Goal: Task Accomplishment & Management: Manage account settings

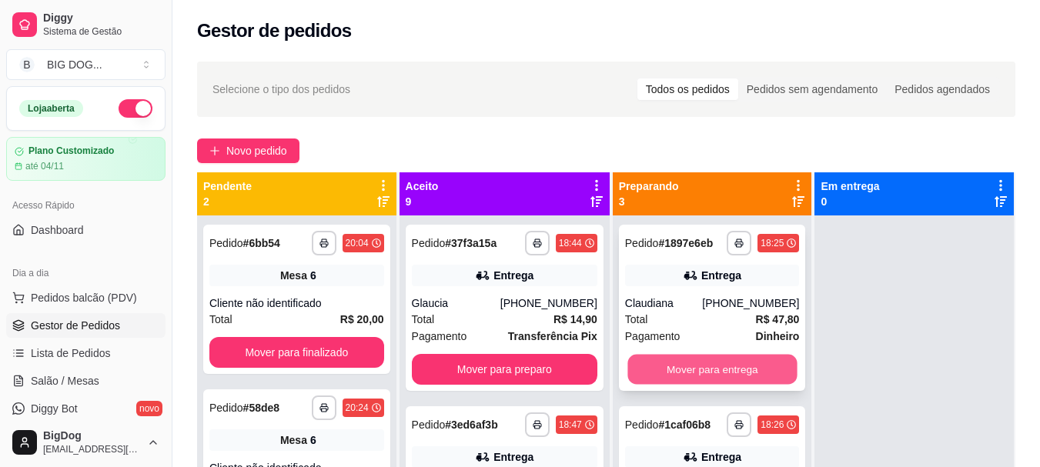
click at [697, 359] on button "Mover para entrega" at bounding box center [711, 370] width 169 height 30
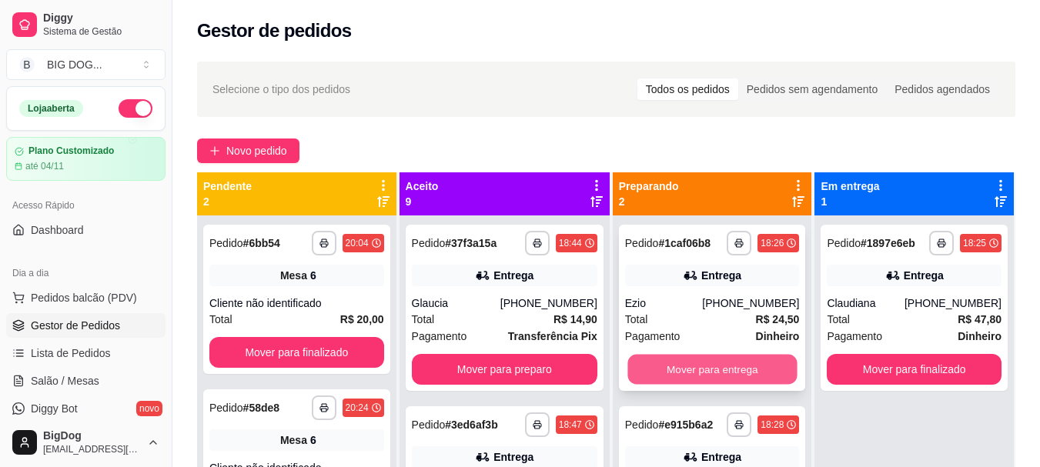
click at [696, 375] on button "Mover para entrega" at bounding box center [711, 370] width 169 height 30
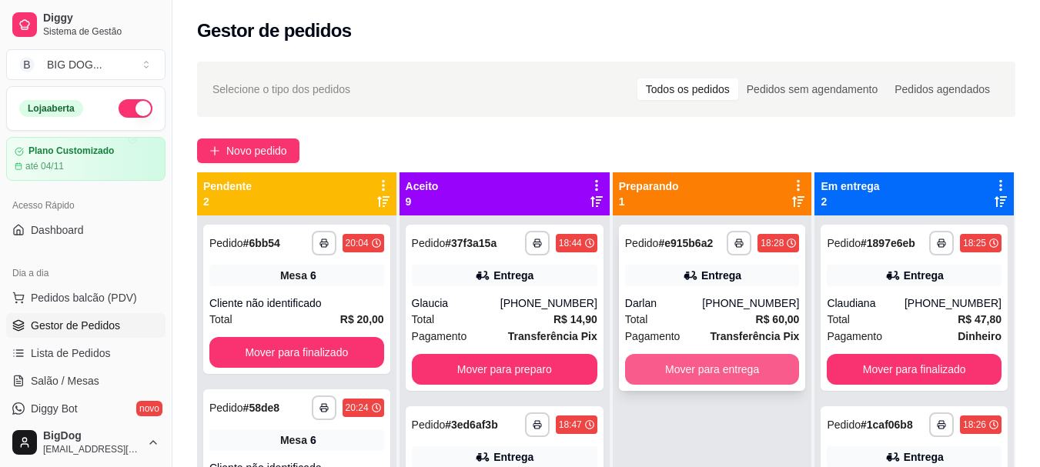
click at [701, 366] on button "Mover para entrega" at bounding box center [712, 369] width 175 height 31
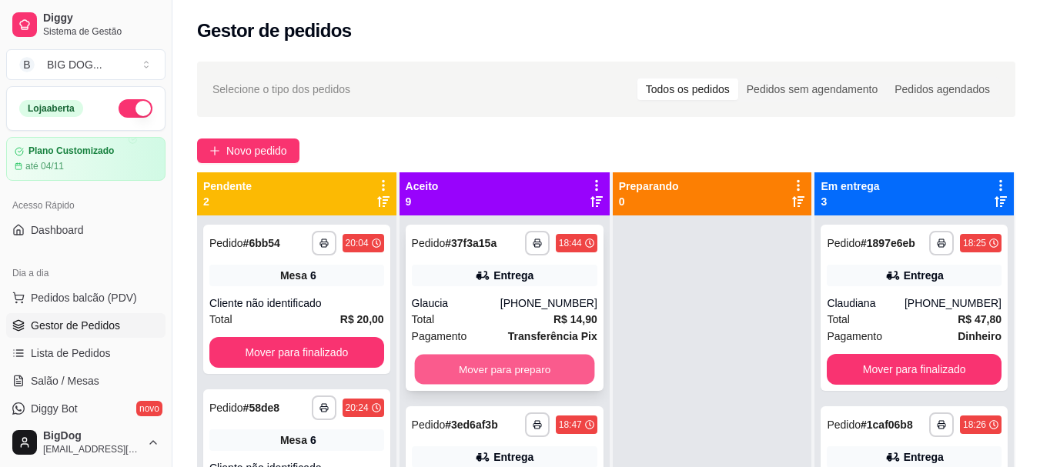
click at [476, 365] on button "Mover para preparo" at bounding box center [504, 370] width 180 height 30
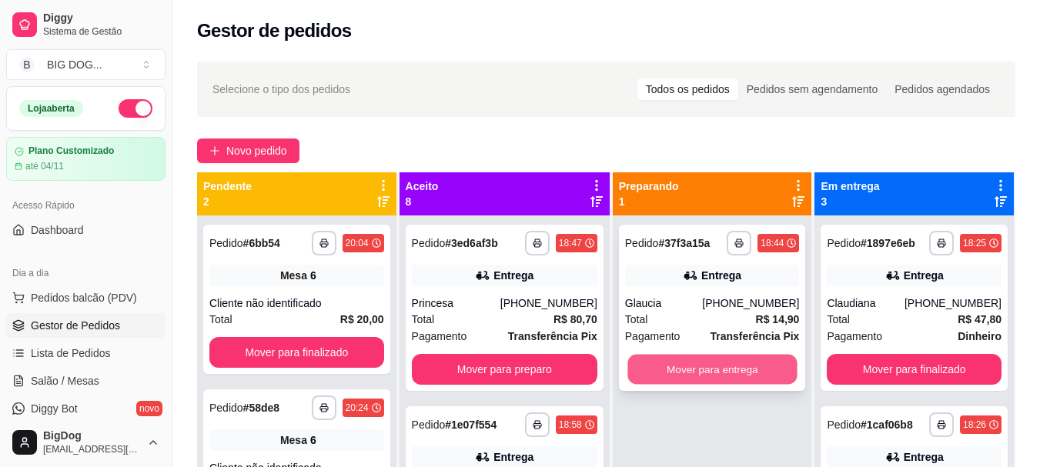
click at [639, 368] on button "Mover para entrega" at bounding box center [711, 370] width 169 height 30
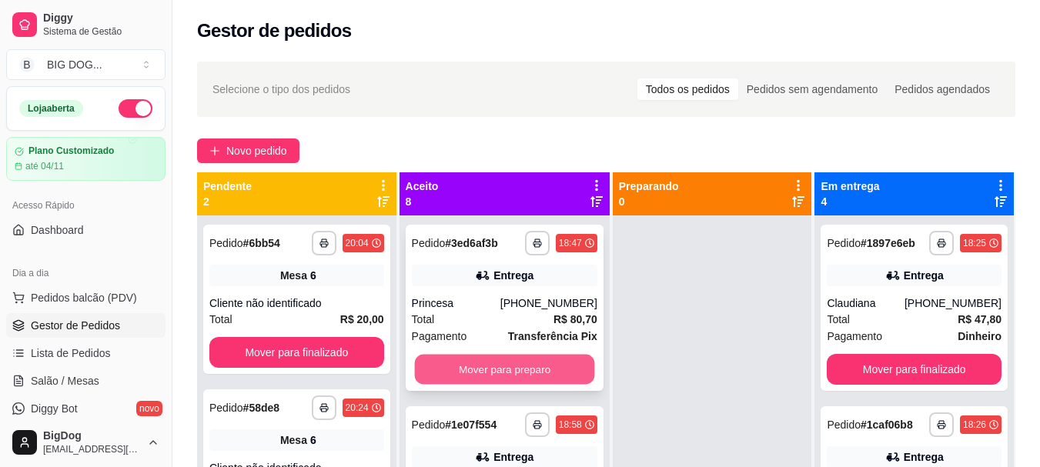
click at [497, 370] on button "Mover para preparo" at bounding box center [504, 370] width 180 height 30
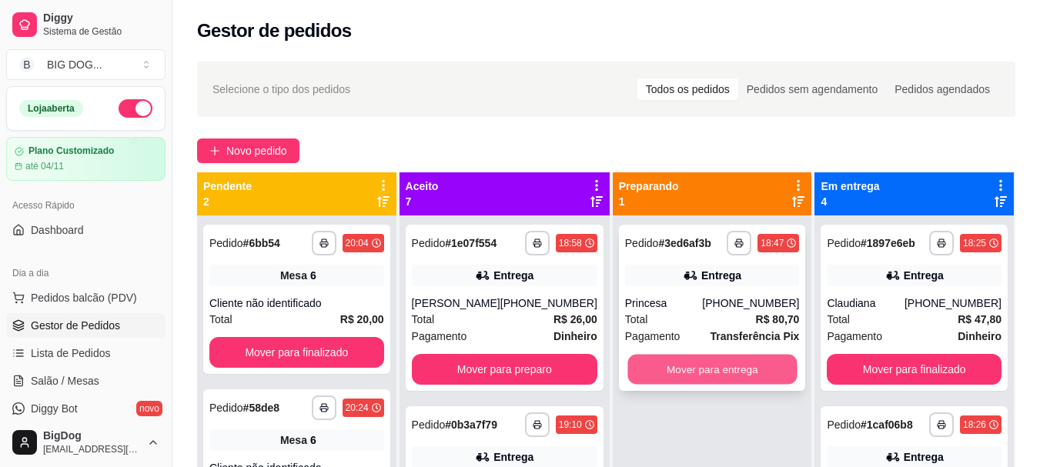
click at [653, 366] on button "Mover para entrega" at bounding box center [711, 370] width 169 height 30
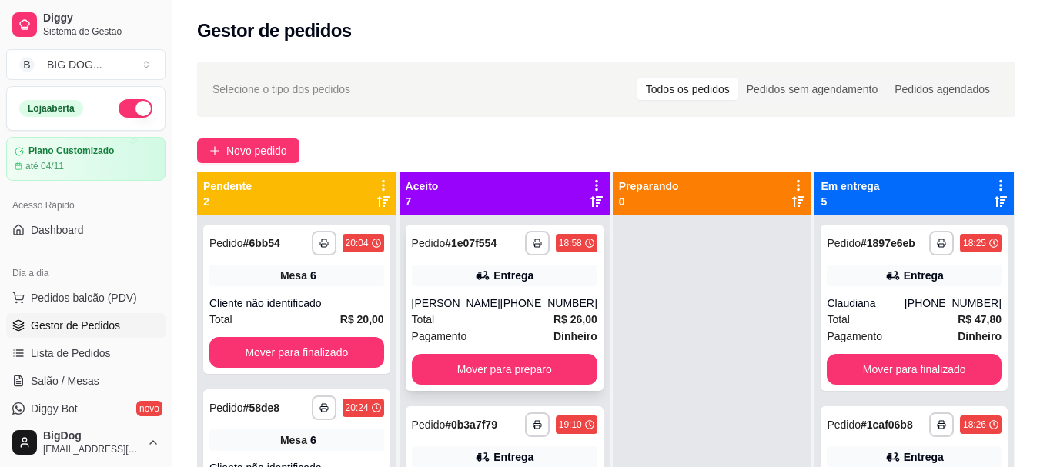
click at [517, 387] on div "**********" at bounding box center [505, 308] width 198 height 166
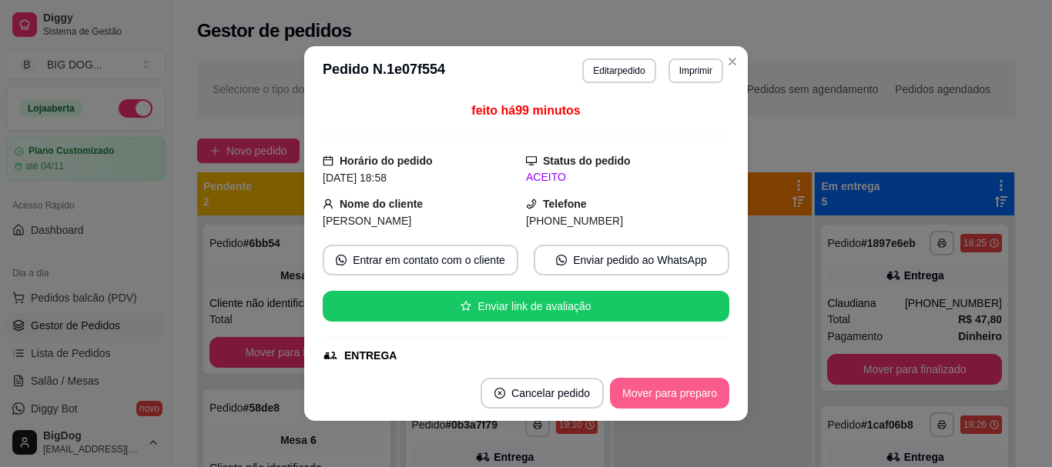
click at [635, 393] on button "Mover para preparo" at bounding box center [669, 393] width 119 height 31
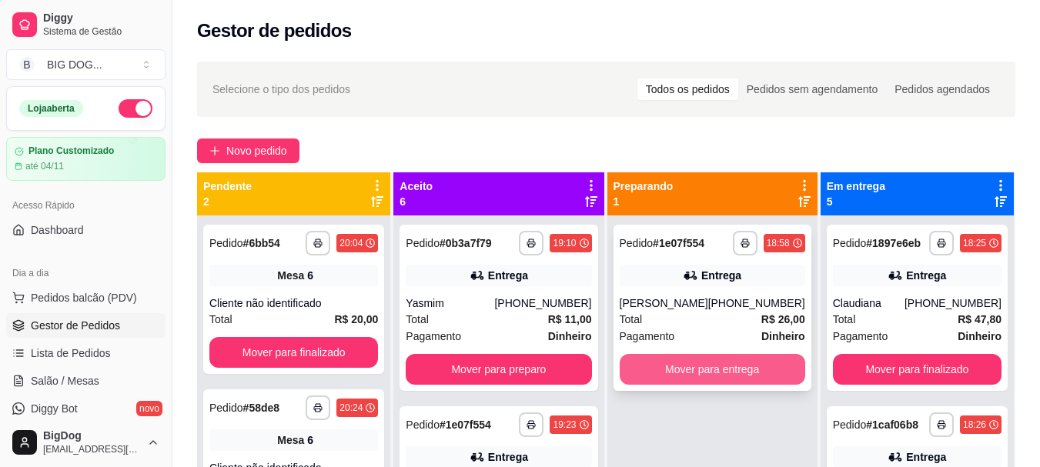
click at [705, 372] on button "Mover para entrega" at bounding box center [713, 369] width 186 height 31
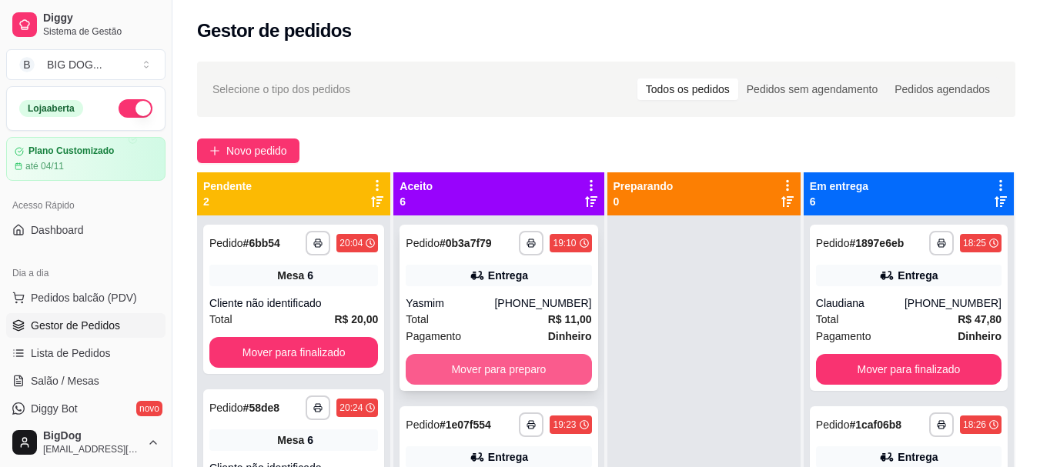
click at [533, 376] on button "Mover para preparo" at bounding box center [499, 369] width 186 height 31
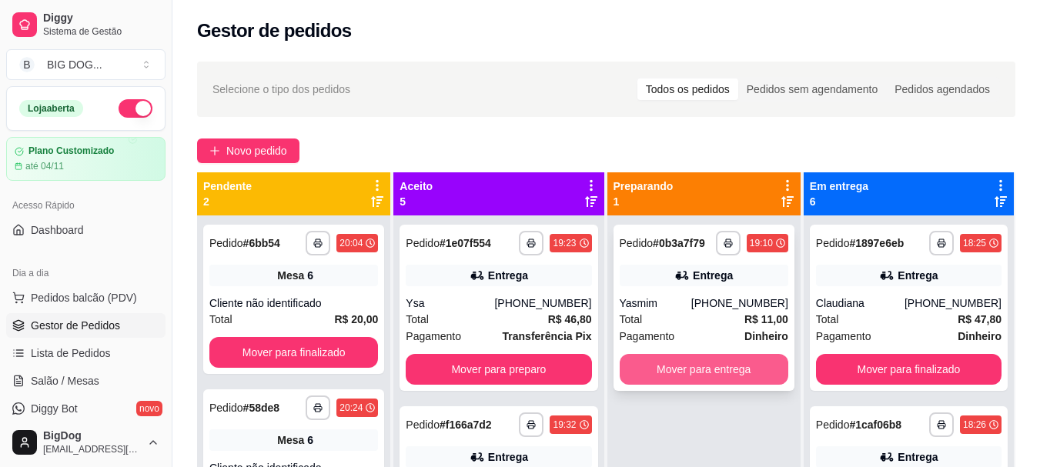
click at [694, 364] on button "Mover para entrega" at bounding box center [704, 369] width 169 height 31
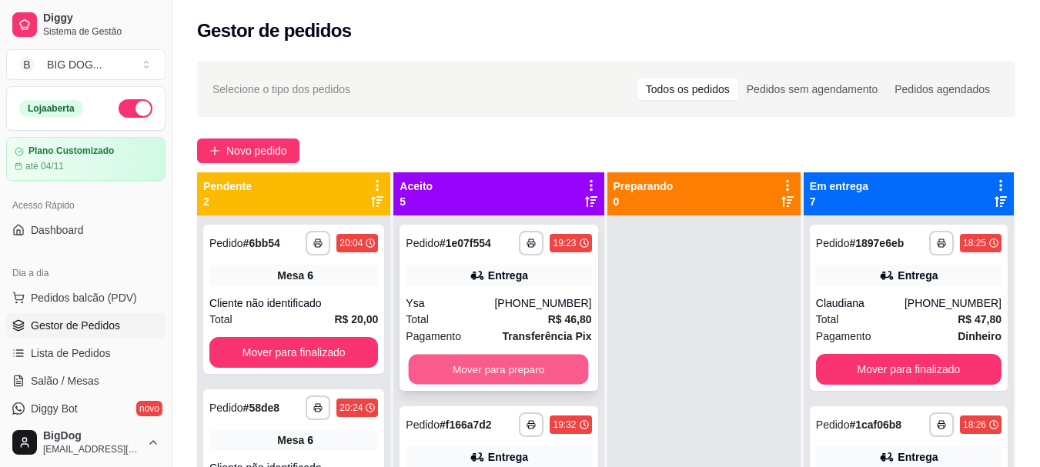
click at [503, 365] on button "Mover para preparo" at bounding box center [499, 370] width 180 height 30
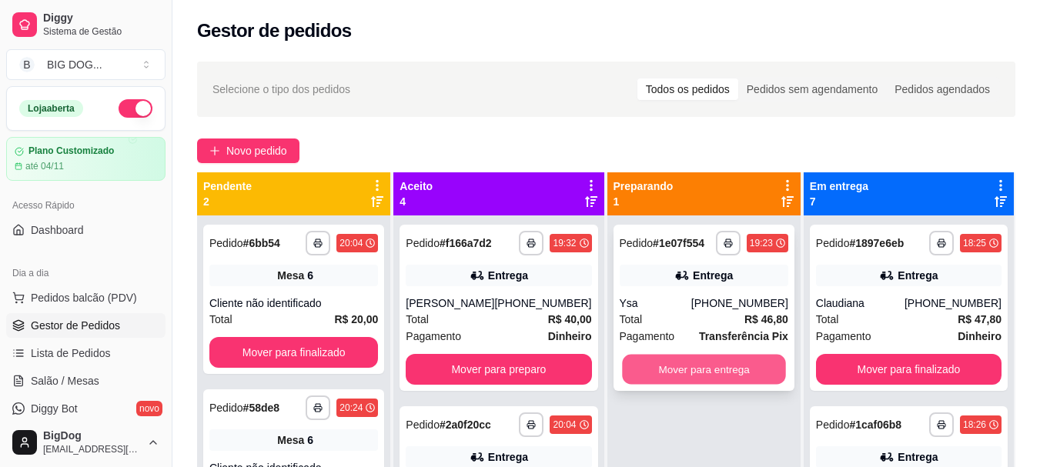
click at [655, 361] on button "Mover para entrega" at bounding box center [704, 370] width 164 height 30
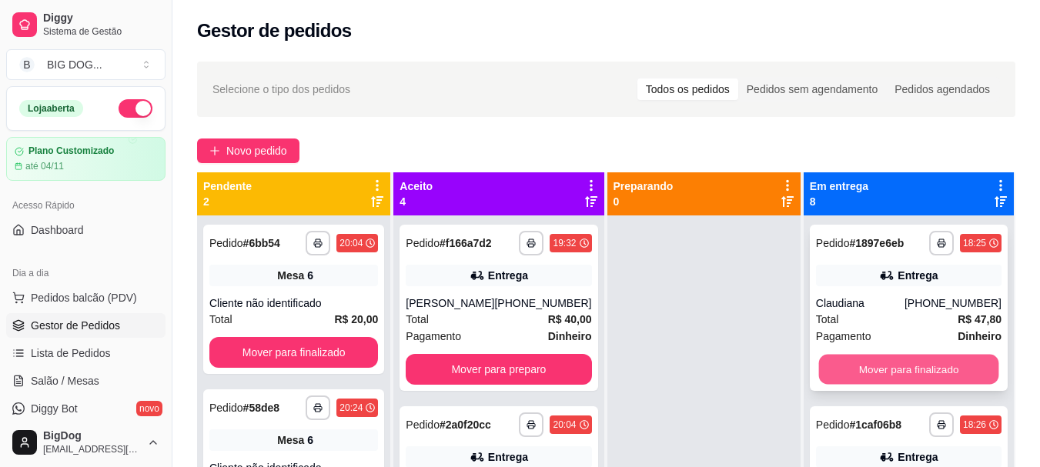
click at [878, 376] on button "Mover para finalizado" at bounding box center [908, 370] width 180 height 30
click at [878, 370] on button "Mover para finalizado" at bounding box center [909, 369] width 186 height 31
click at [878, 370] on button "Mover para finalizado" at bounding box center [908, 370] width 180 height 30
click at [878, 370] on button "Mover para finalizado" at bounding box center [909, 369] width 186 height 31
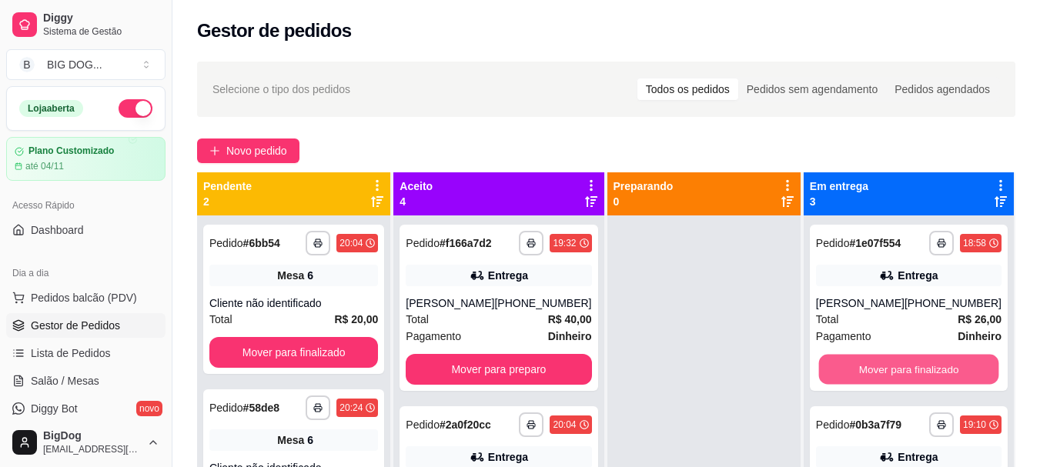
click at [878, 370] on button "Mover para finalizado" at bounding box center [908, 370] width 180 height 30
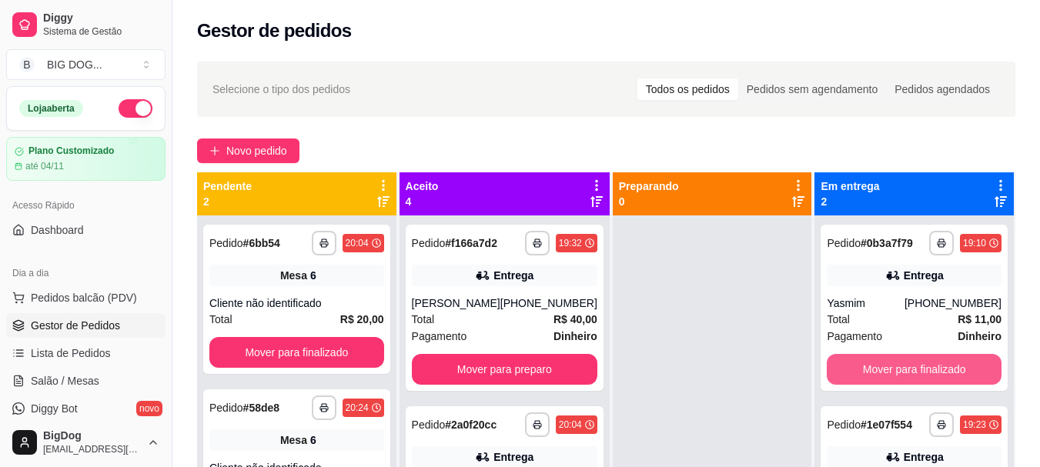
click at [878, 370] on button "Mover para finalizado" at bounding box center [914, 369] width 175 height 31
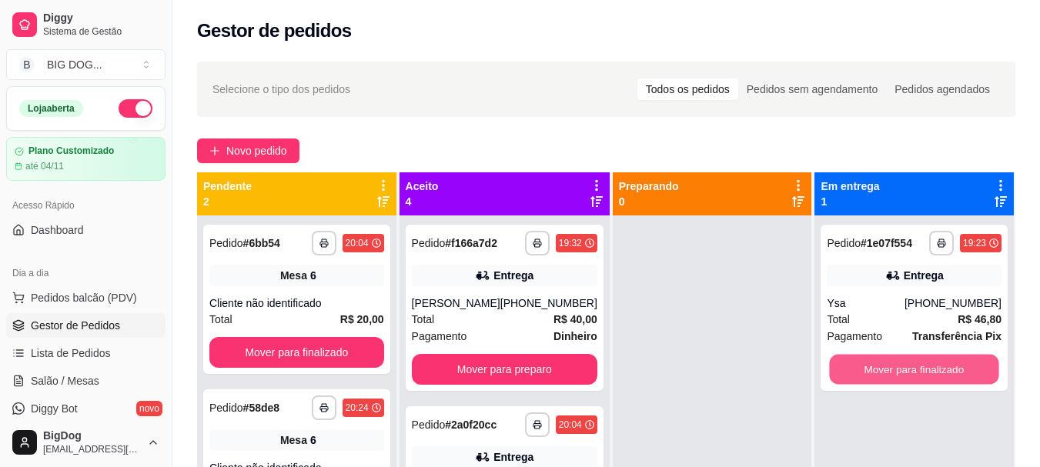
click at [878, 370] on button "Mover para finalizado" at bounding box center [914, 370] width 169 height 30
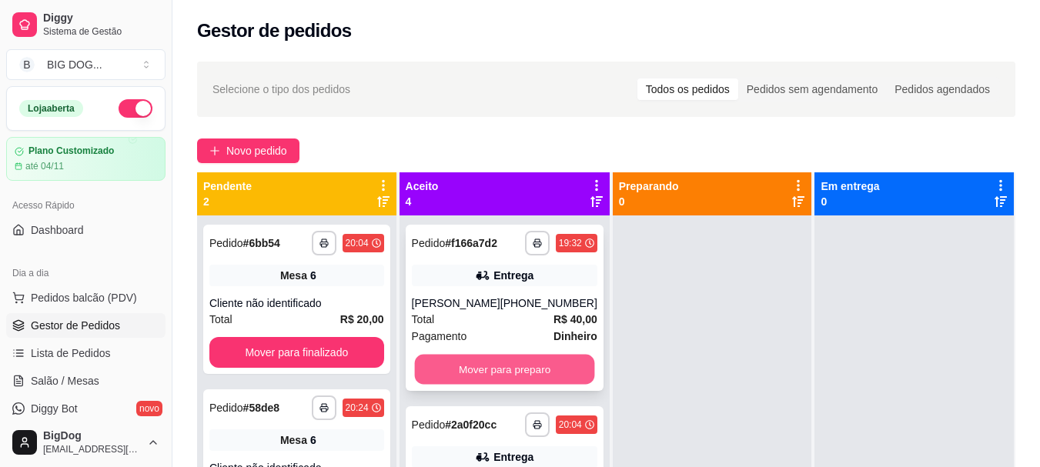
click at [527, 384] on button "Mover para preparo" at bounding box center [504, 370] width 180 height 30
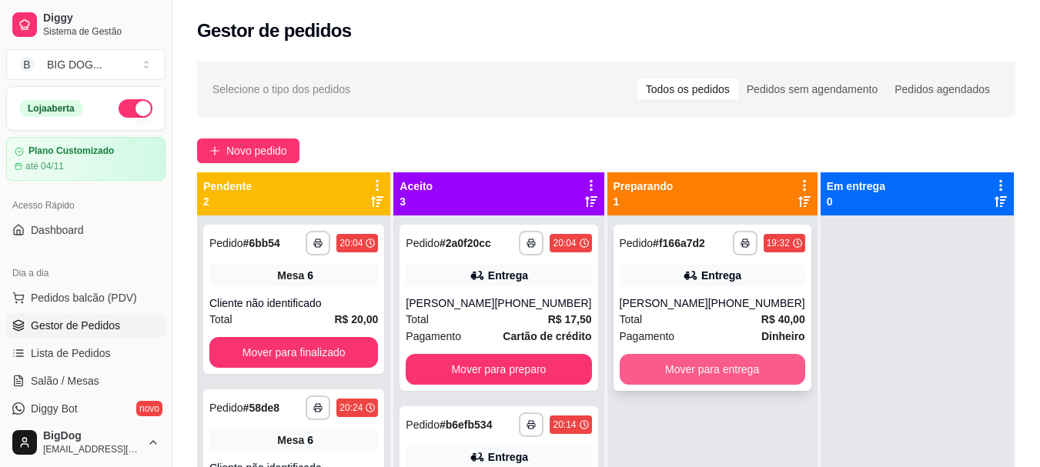
click at [691, 366] on button "Mover para entrega" at bounding box center [713, 369] width 186 height 31
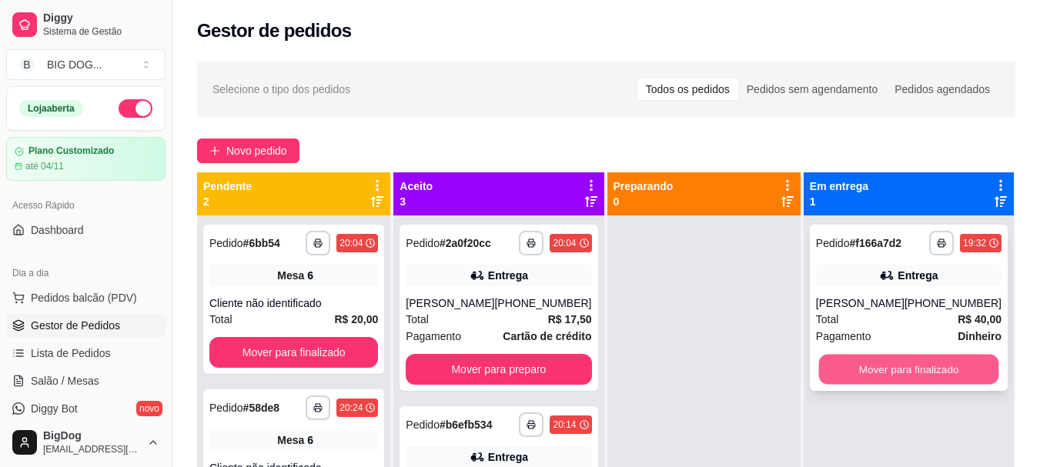
click at [898, 366] on button "Mover para finalizado" at bounding box center [908, 370] width 180 height 30
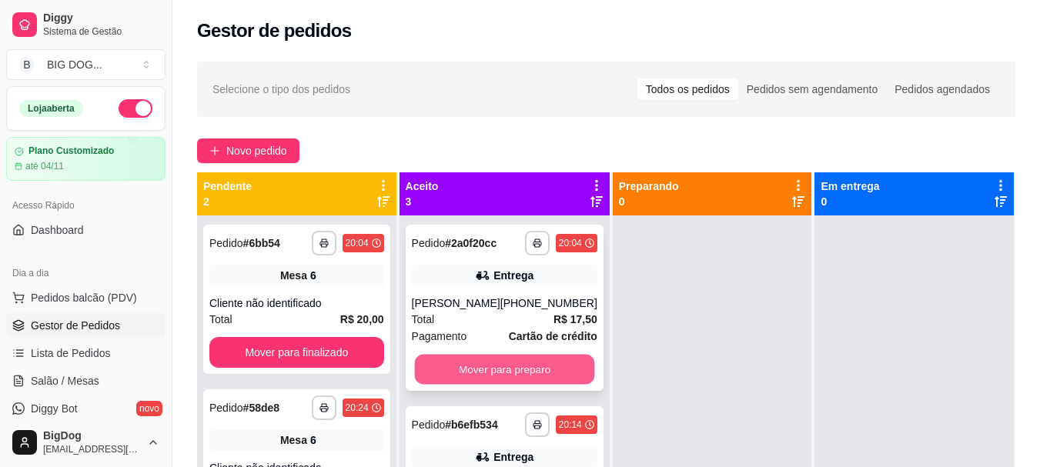
click at [495, 366] on button "Mover para preparo" at bounding box center [504, 370] width 180 height 30
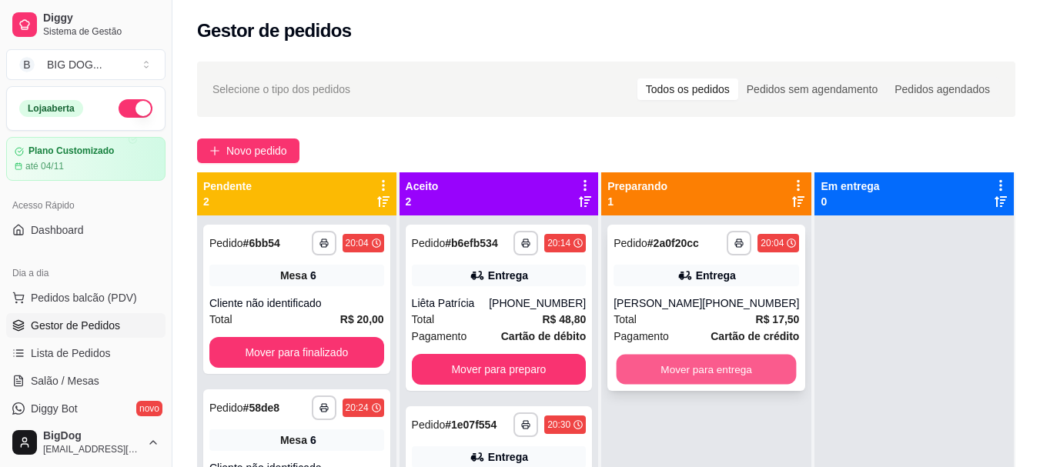
click at [703, 373] on button "Mover para entrega" at bounding box center [707, 370] width 180 height 30
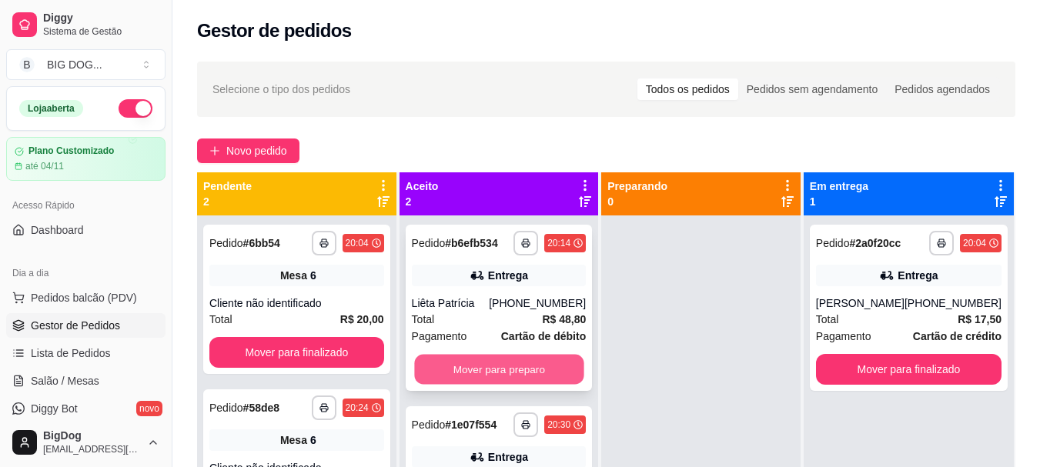
click at [518, 377] on button "Mover para preparo" at bounding box center [498, 370] width 169 height 30
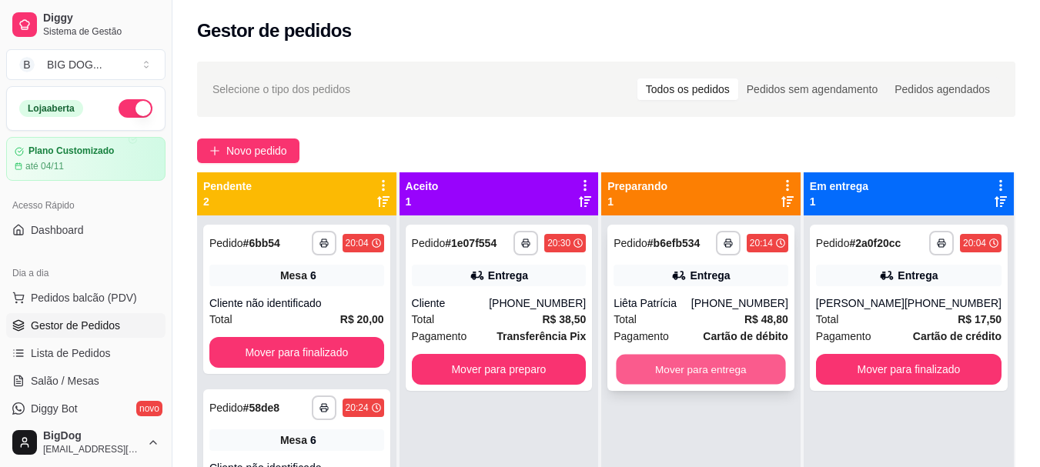
click at [649, 365] on button "Mover para entrega" at bounding box center [701, 370] width 169 height 30
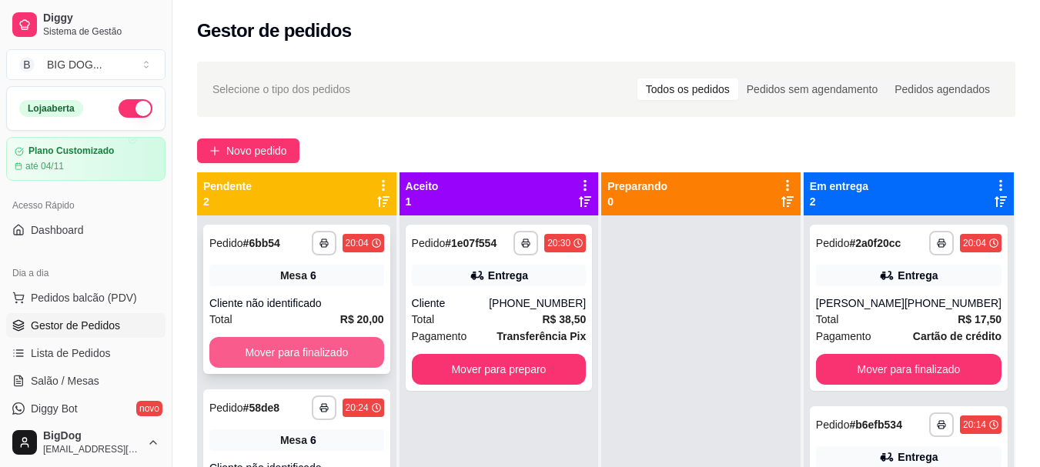
click at [370, 340] on button "Mover para finalizado" at bounding box center [296, 352] width 175 height 31
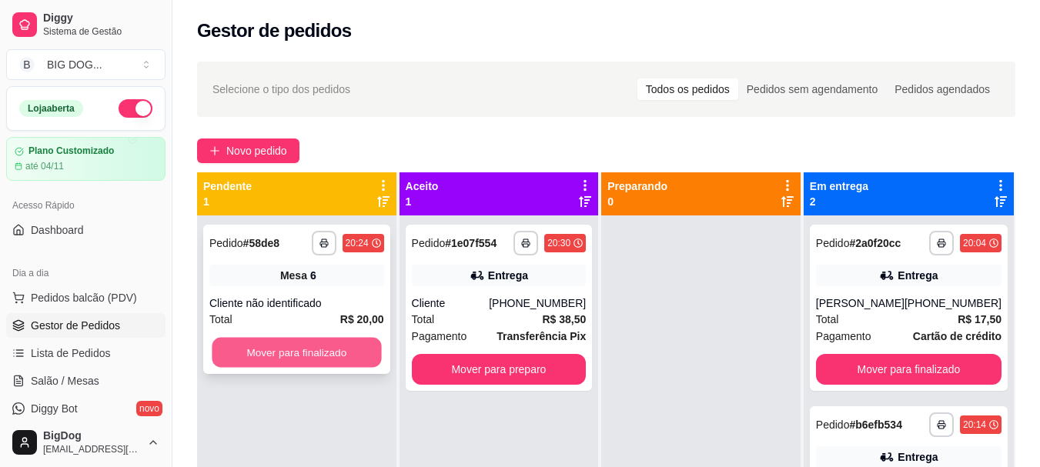
click at [353, 342] on button "Mover para finalizado" at bounding box center [296, 353] width 169 height 30
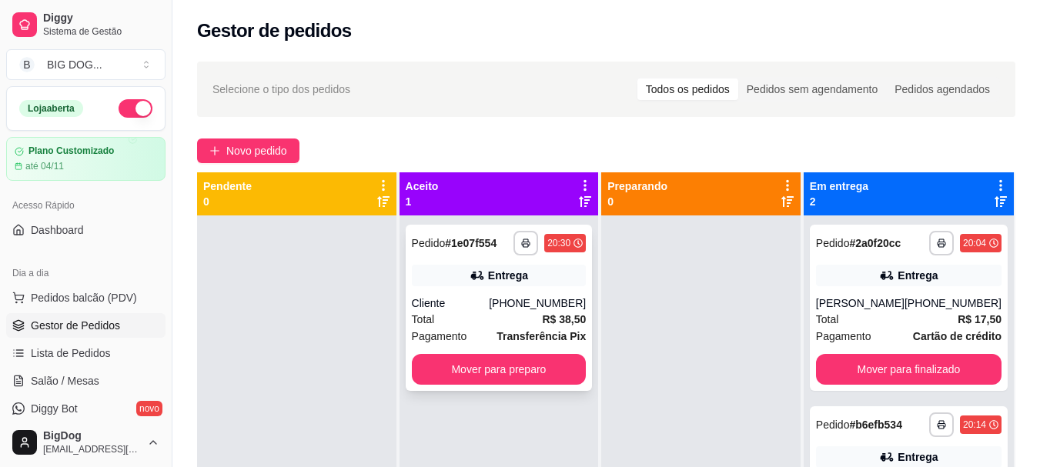
click at [554, 293] on div "**********" at bounding box center [499, 308] width 187 height 166
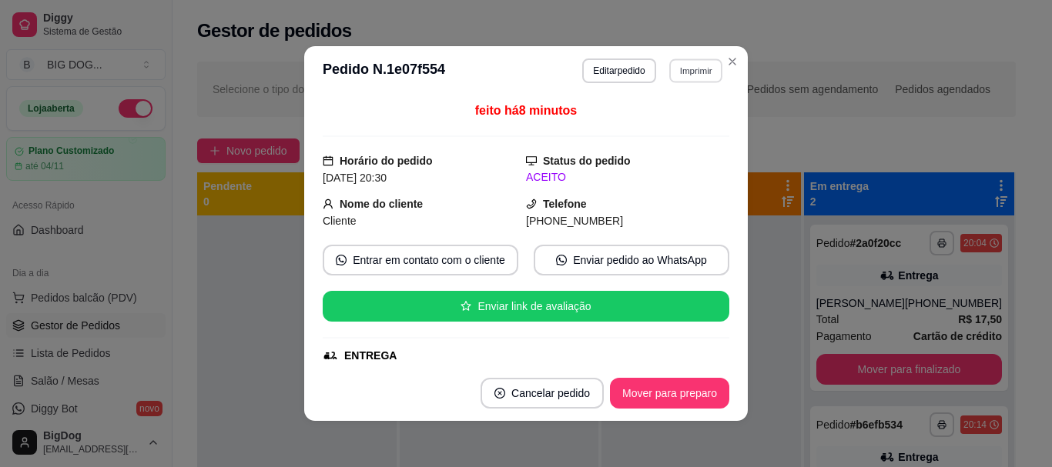
click at [694, 65] on button "Imprimir" at bounding box center [695, 71] width 53 height 24
click at [679, 121] on button "IMPRESSORA" at bounding box center [662, 124] width 108 height 24
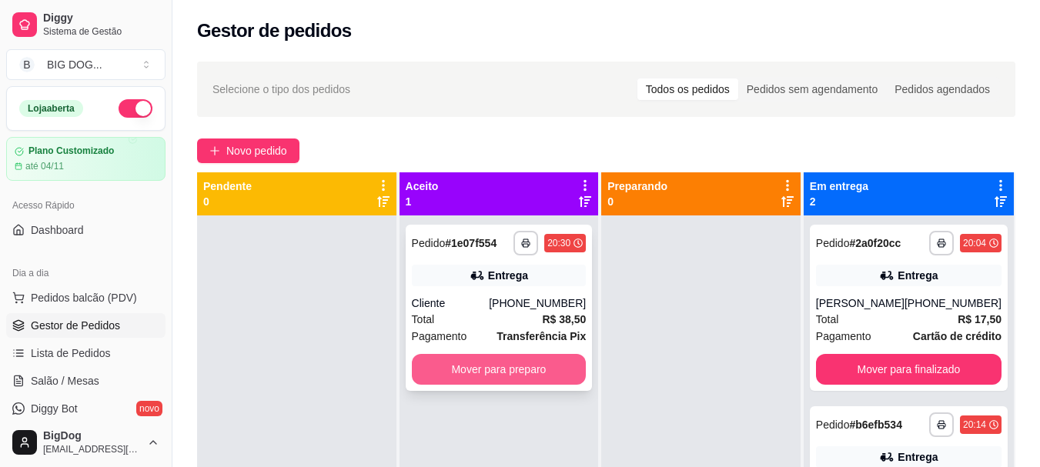
click at [516, 383] on button "Mover para preparo" at bounding box center [499, 369] width 175 height 31
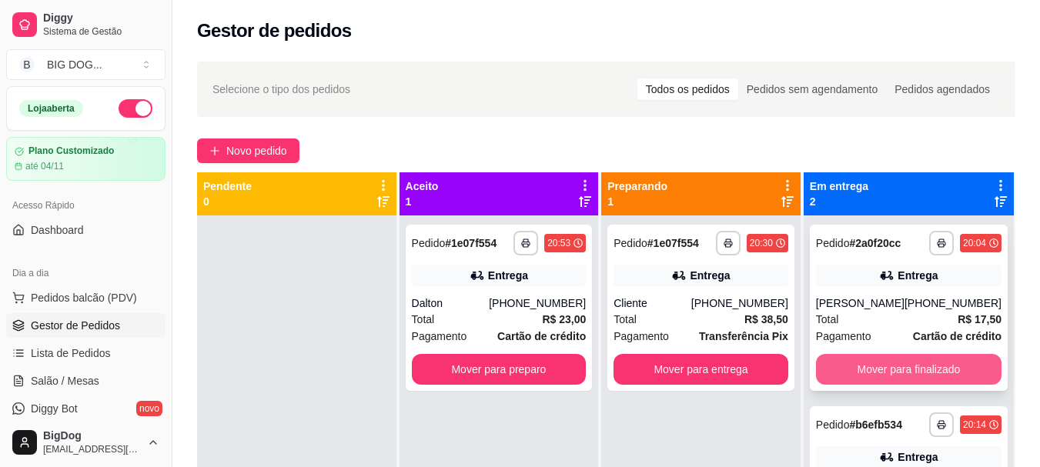
click at [966, 375] on button "Mover para finalizado" at bounding box center [909, 369] width 186 height 31
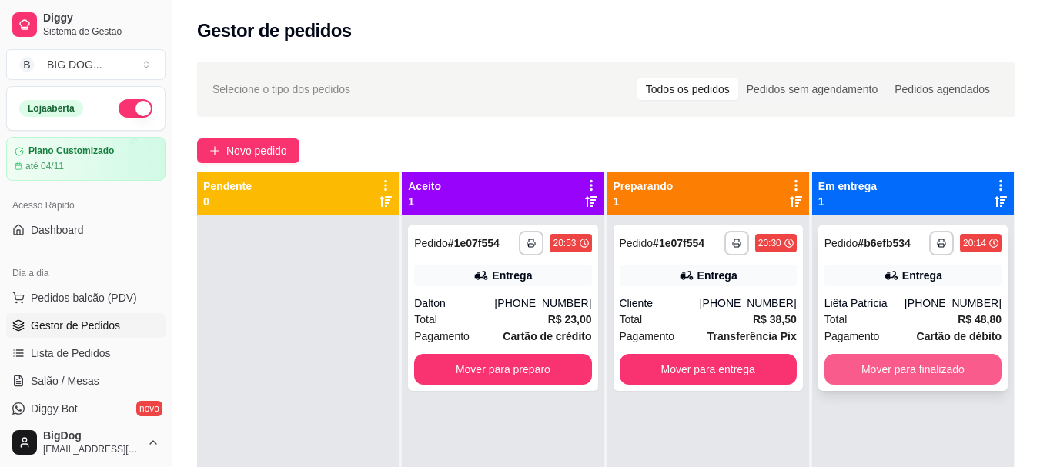
click at [952, 370] on button "Mover para finalizado" at bounding box center [912, 369] width 177 height 31
